Goal: Task Accomplishment & Management: Complete application form

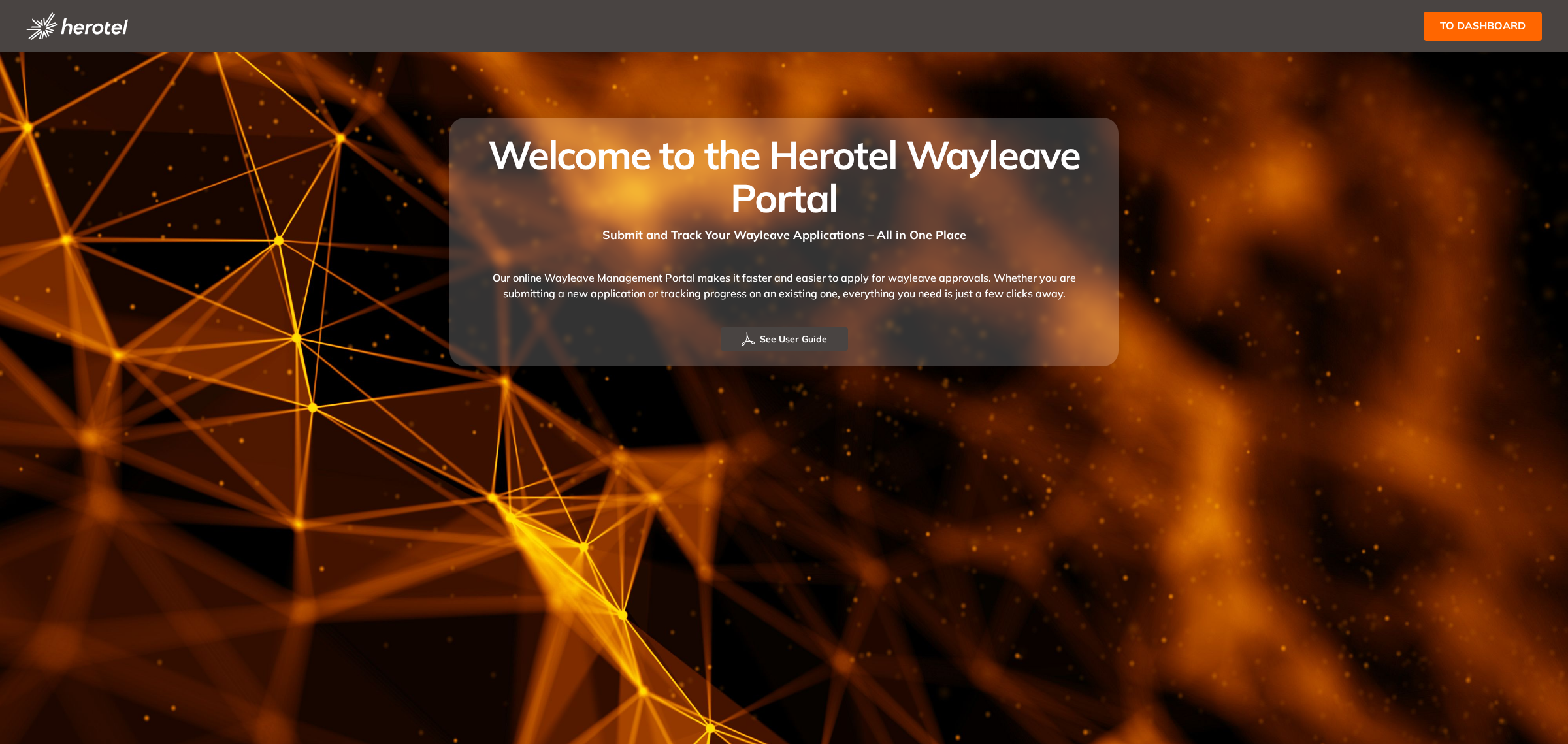
click at [1442, 26] on span "to dashboard" at bounding box center [1483, 26] width 86 height 16
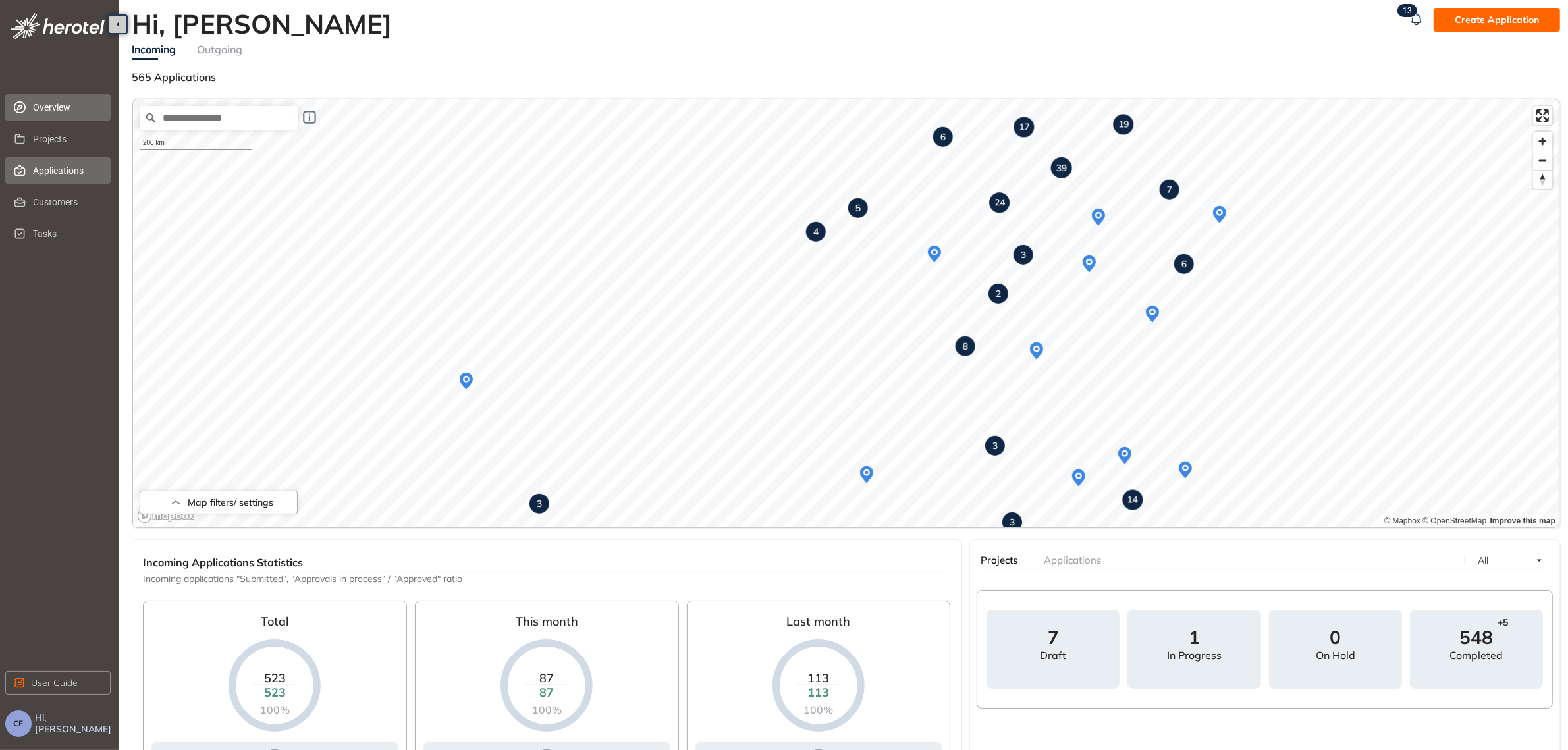
click at [63, 167] on span "Applications" at bounding box center [67, 171] width 67 height 26
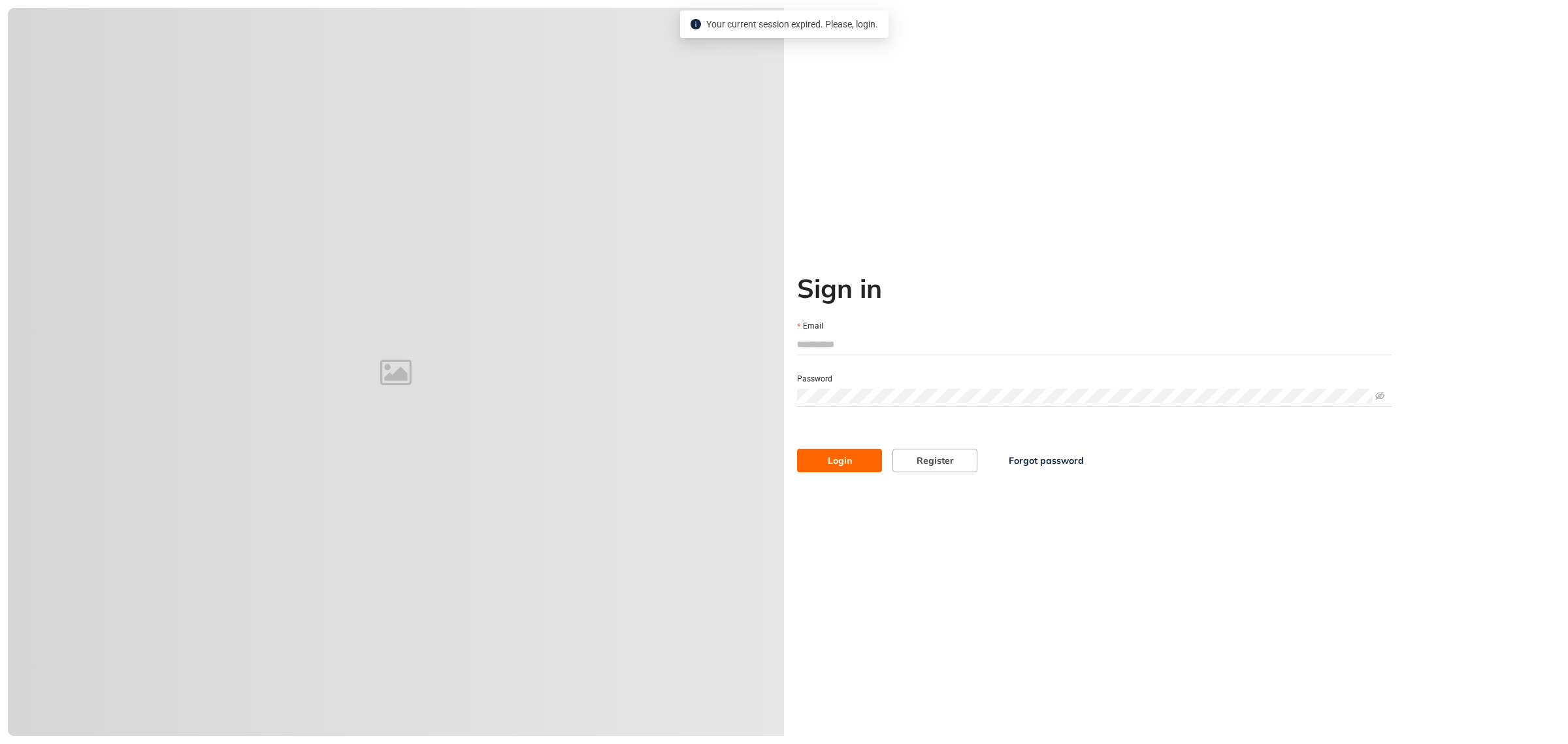
type input "**********"
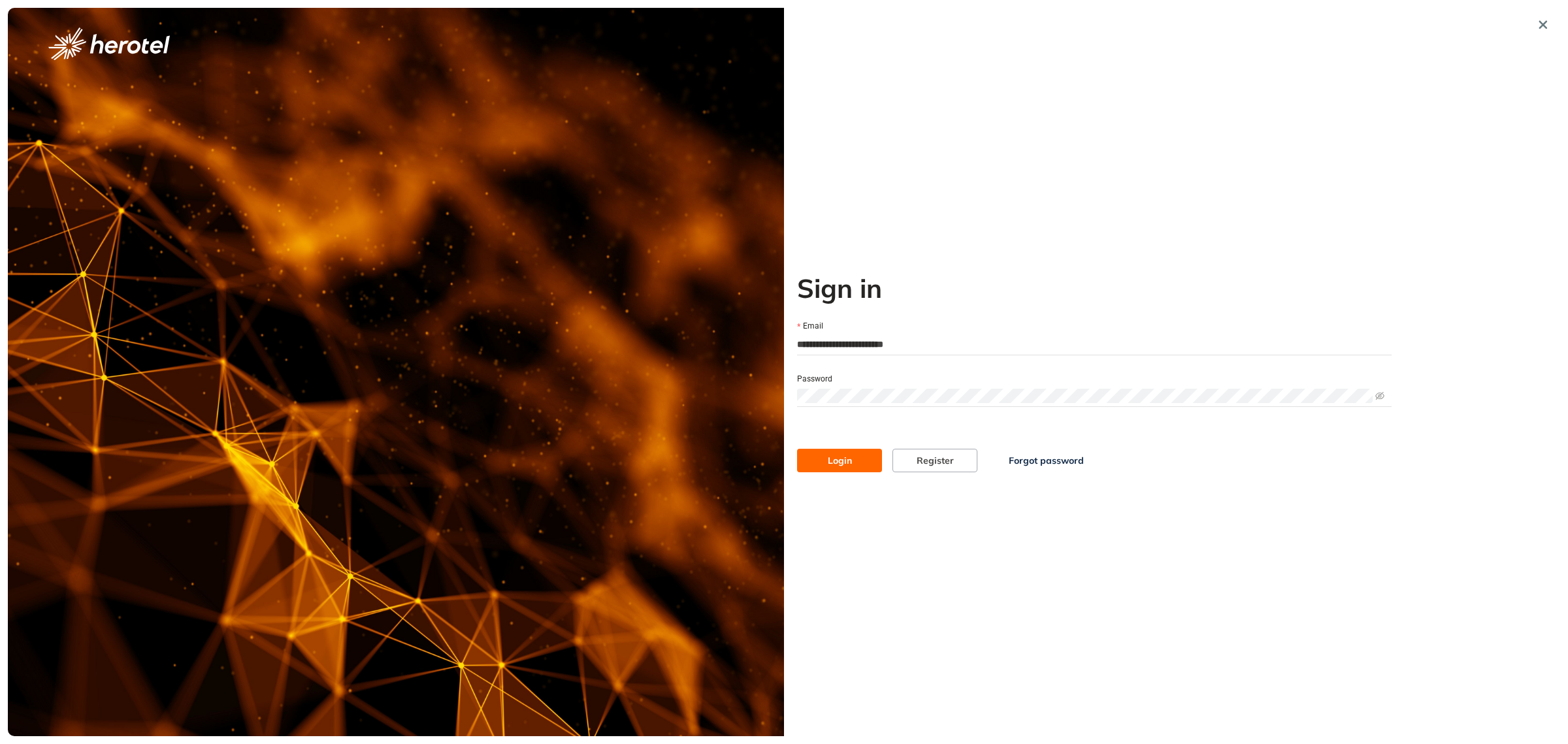
click at [844, 463] on span "Login" at bounding box center [840, 461] width 24 height 14
